Goal: Task Accomplishment & Management: Manage account settings

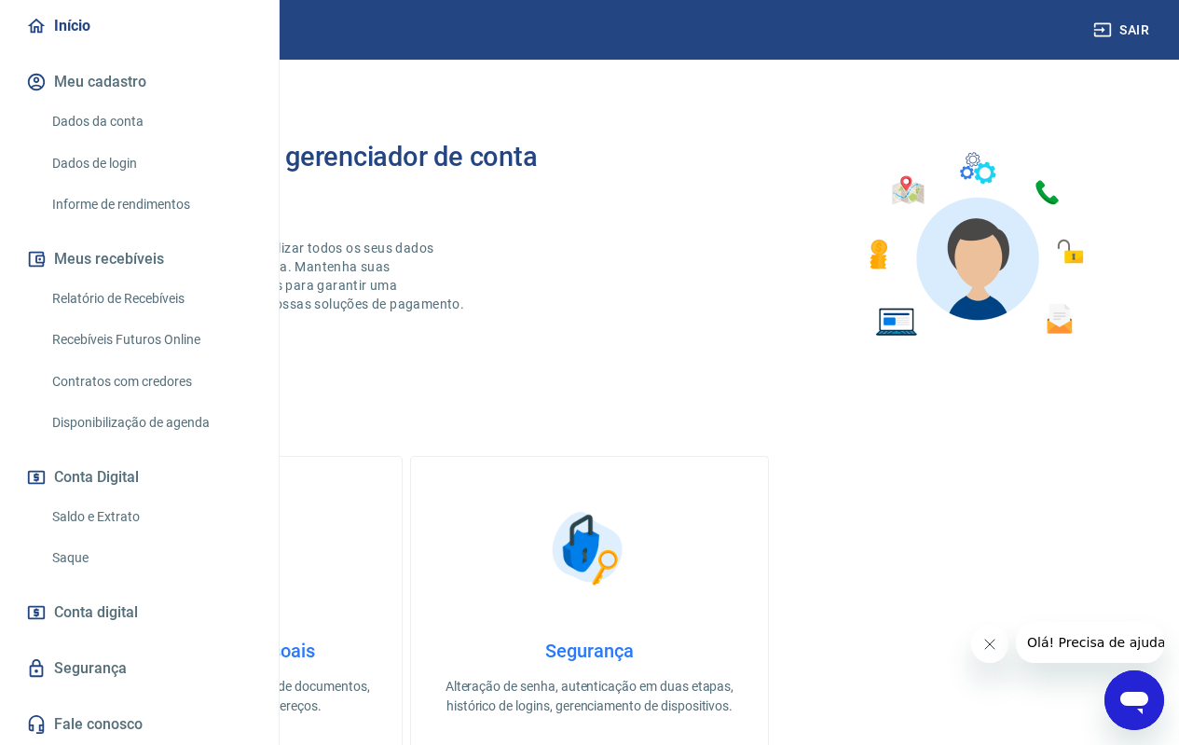
scroll to position [228, 0]
click at [108, 511] on link "Saldo e Extrato" at bounding box center [151, 517] width 212 height 38
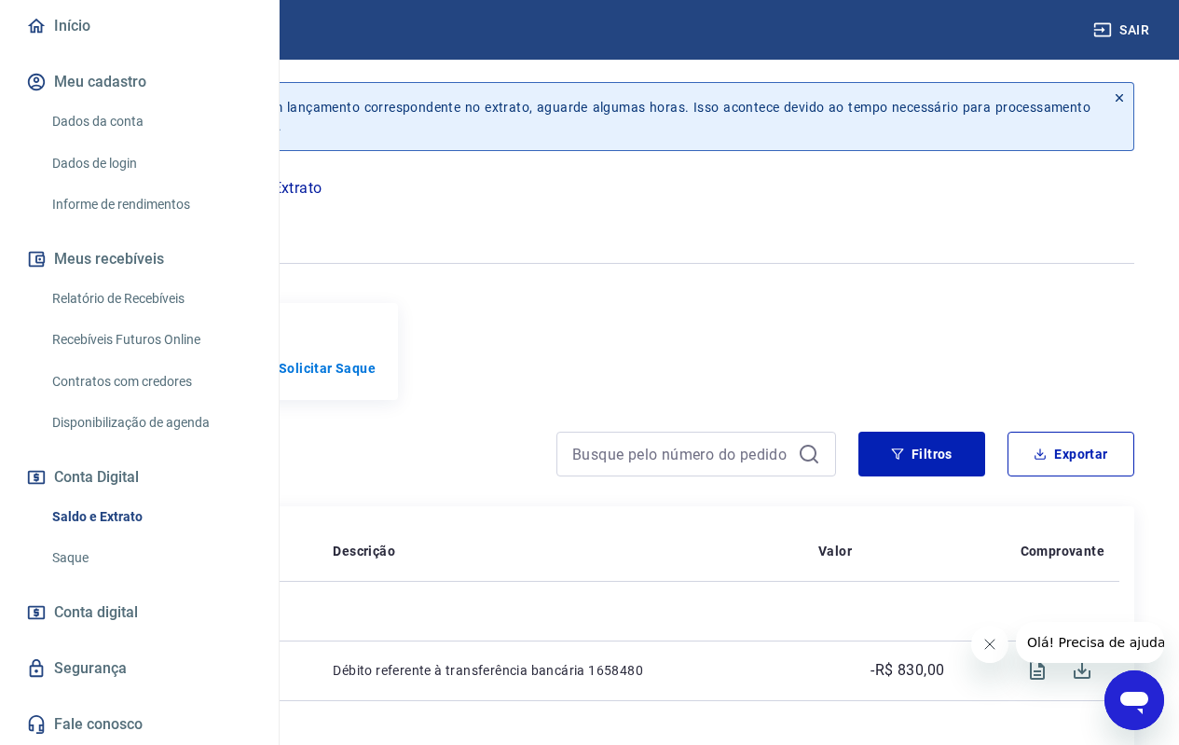
click at [123, 556] on link "Saque" at bounding box center [151, 558] width 212 height 38
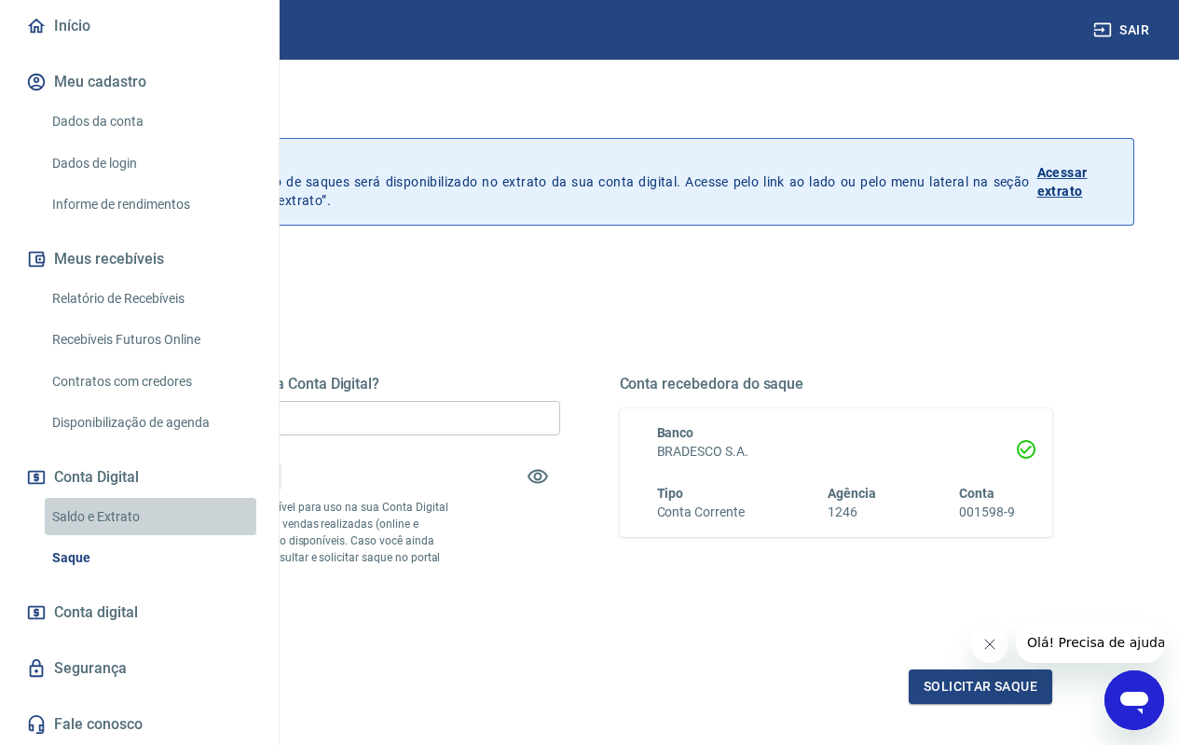
click at [166, 510] on link "Saldo e Extrato" at bounding box center [151, 517] width 212 height 38
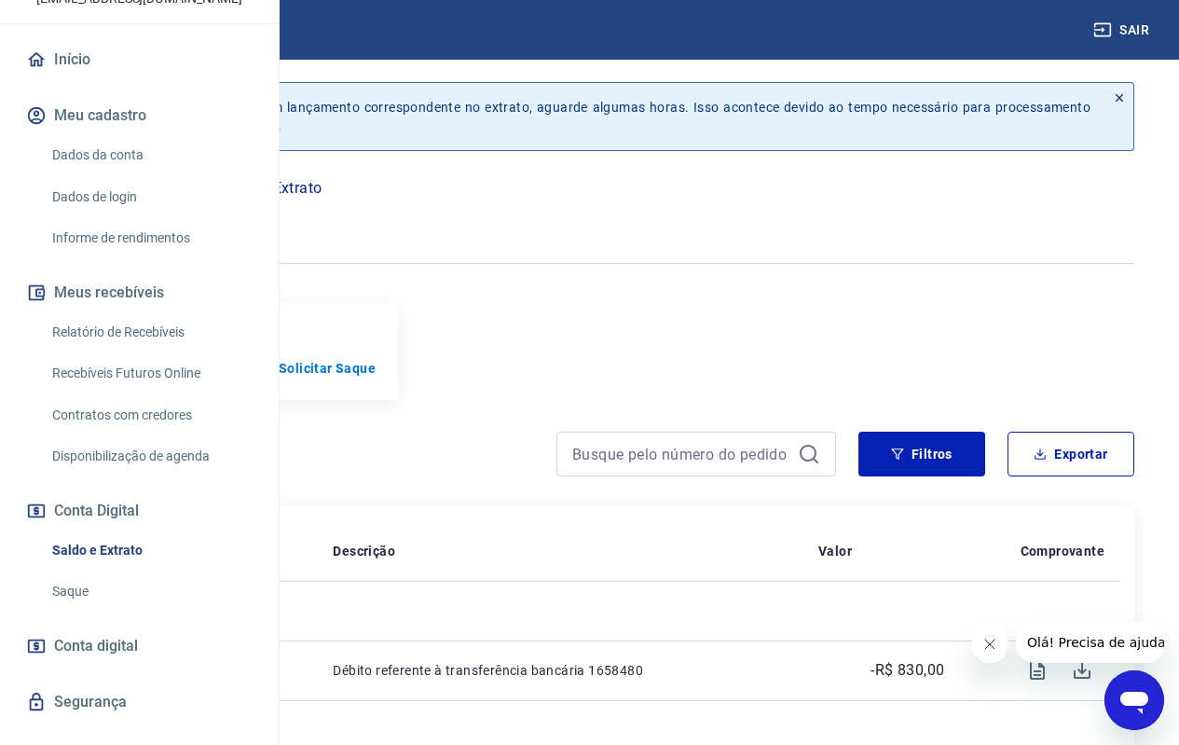
click at [116, 80] on link "Início" at bounding box center [139, 59] width 234 height 41
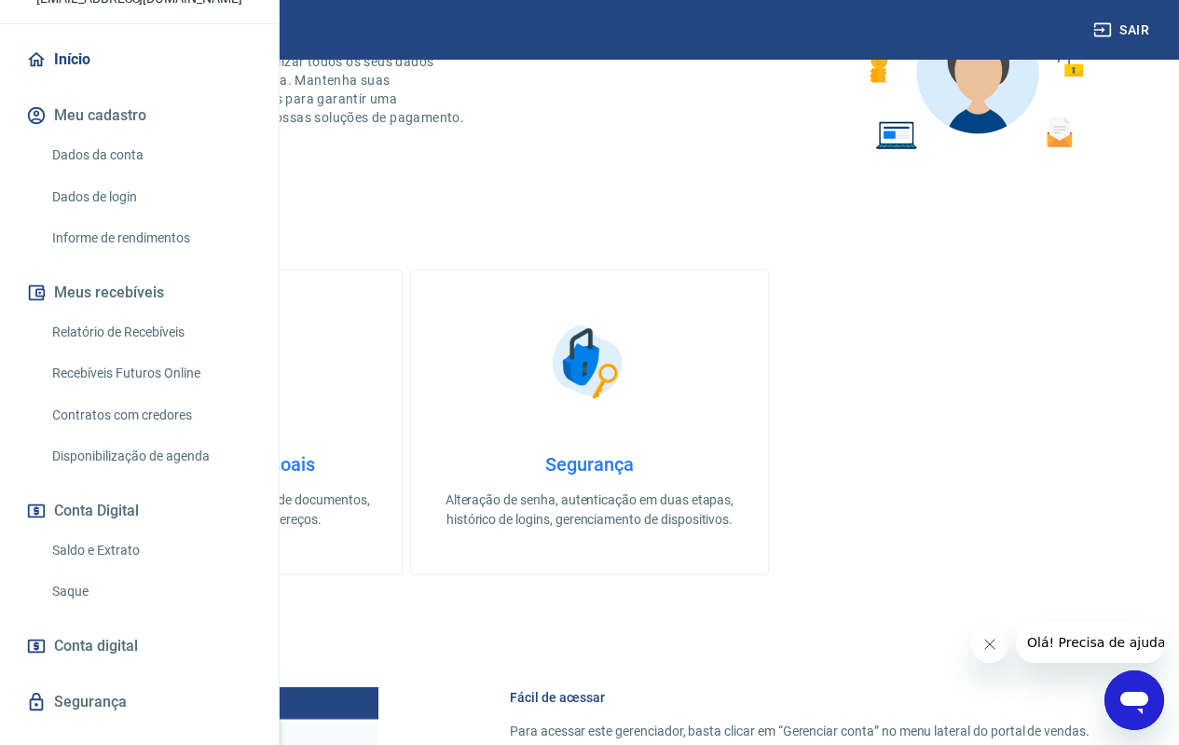
scroll to position [93, 0]
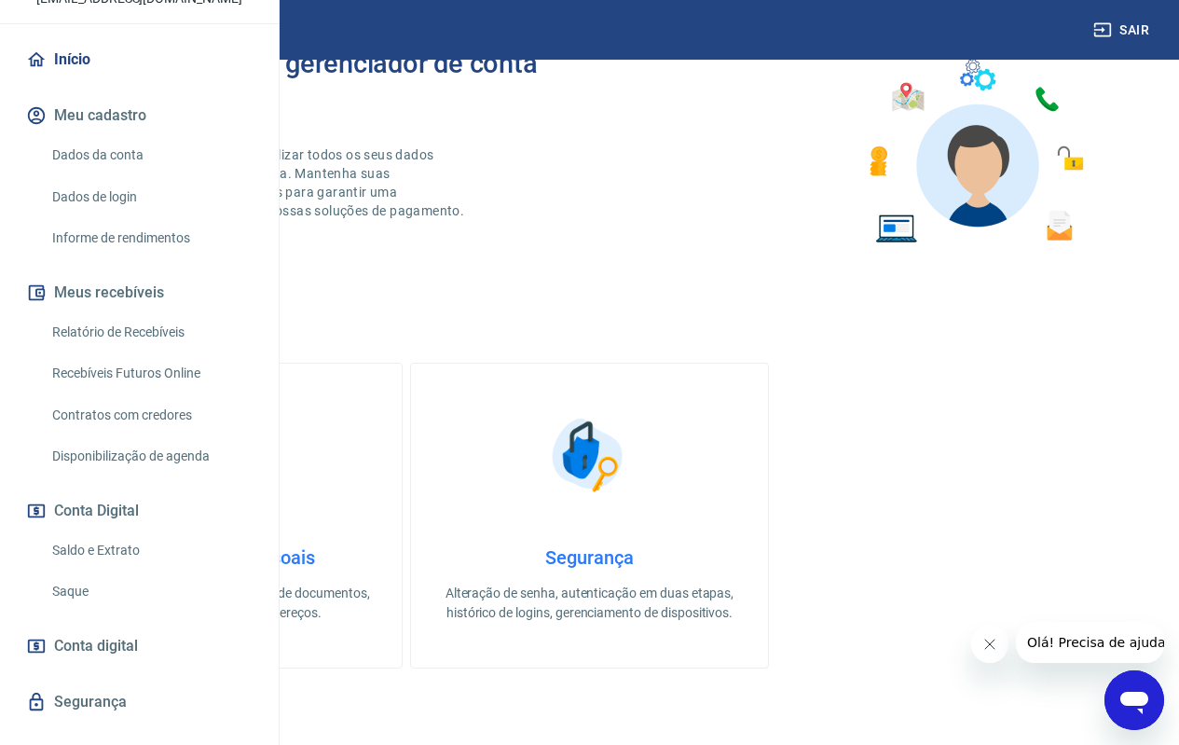
click at [121, 136] on button "Meu cadastro" at bounding box center [139, 115] width 234 height 41
click at [107, 569] on link "Saldo e Extrato" at bounding box center [151, 550] width 212 height 38
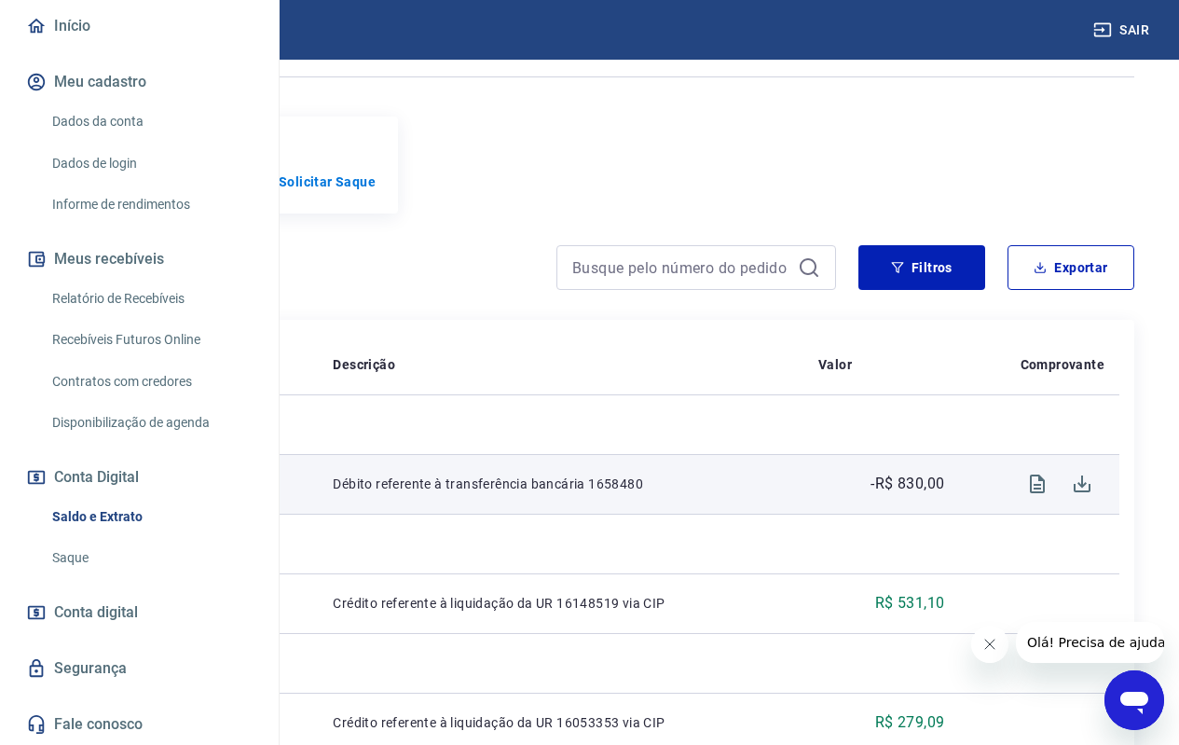
scroll to position [93, 0]
